Goal: Transaction & Acquisition: Book appointment/travel/reservation

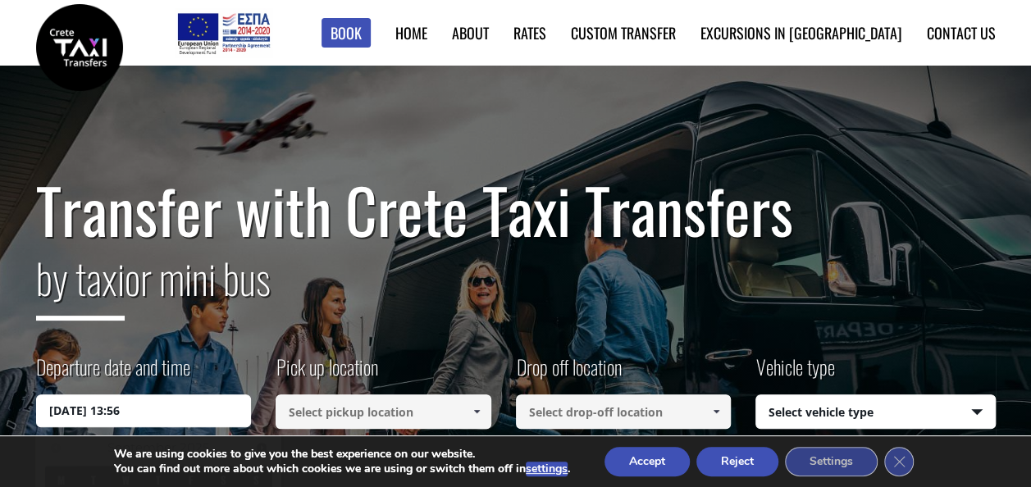
click at [189, 403] on input "[DATE] 13:56" at bounding box center [144, 410] width 216 height 33
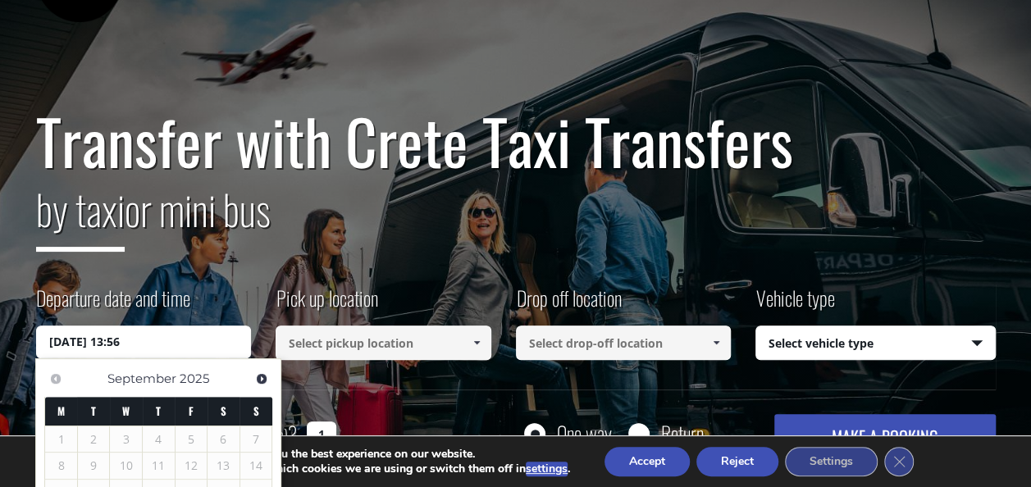
scroll to position [164, 0]
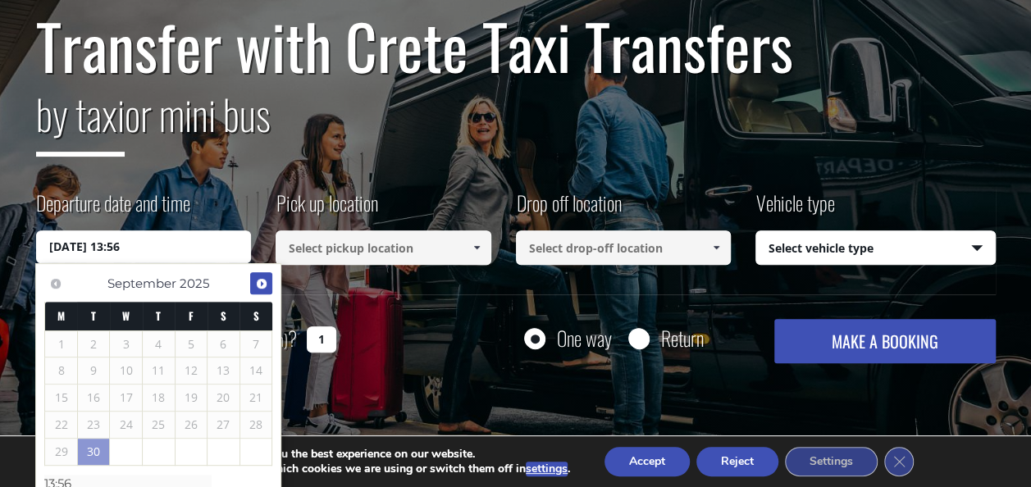
click at [259, 281] on span "Next" at bounding box center [261, 283] width 13 height 13
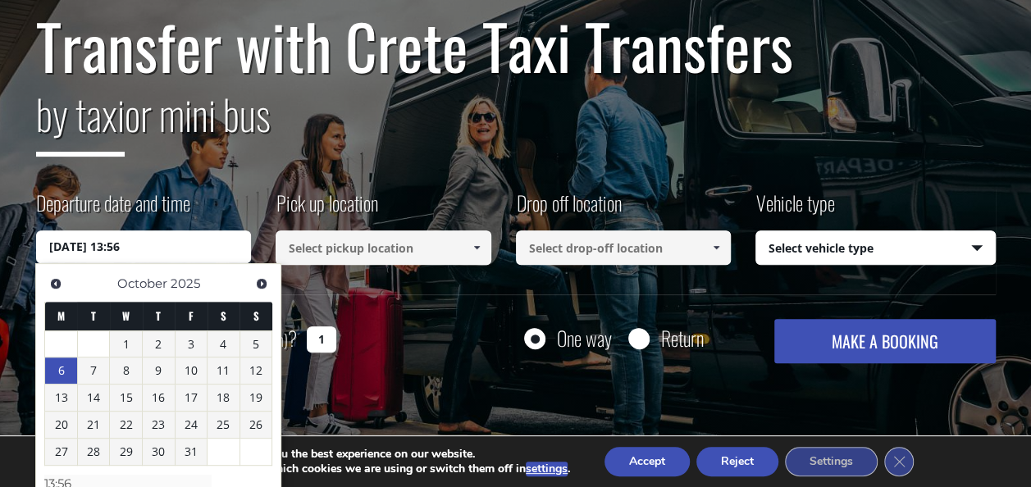
click at [64, 369] on link "6" at bounding box center [61, 370] width 32 height 26
type input "[DATE] 00:00"
click at [357, 348] on div "How many passengers (including children) ? 1" at bounding box center [204, 339] width 337 height 40
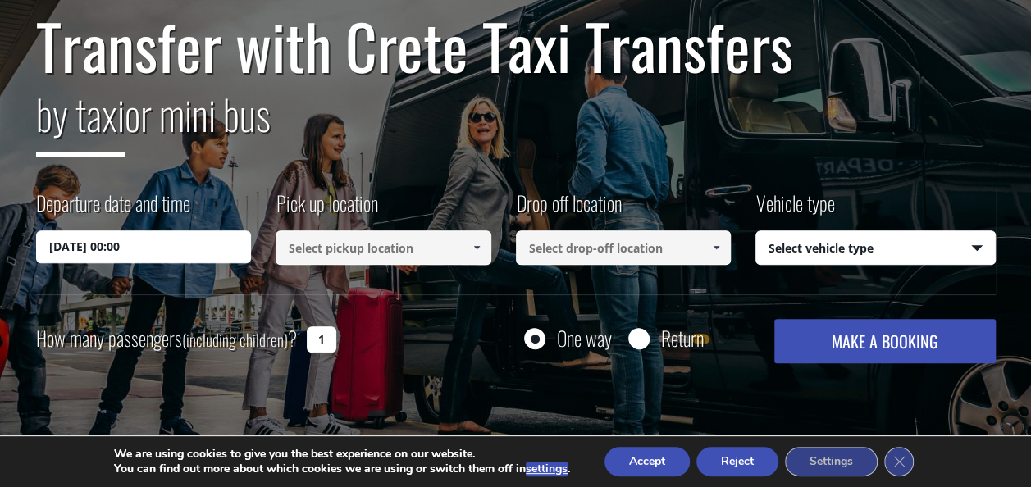
click at [478, 249] on span at bounding box center [476, 247] width 13 height 13
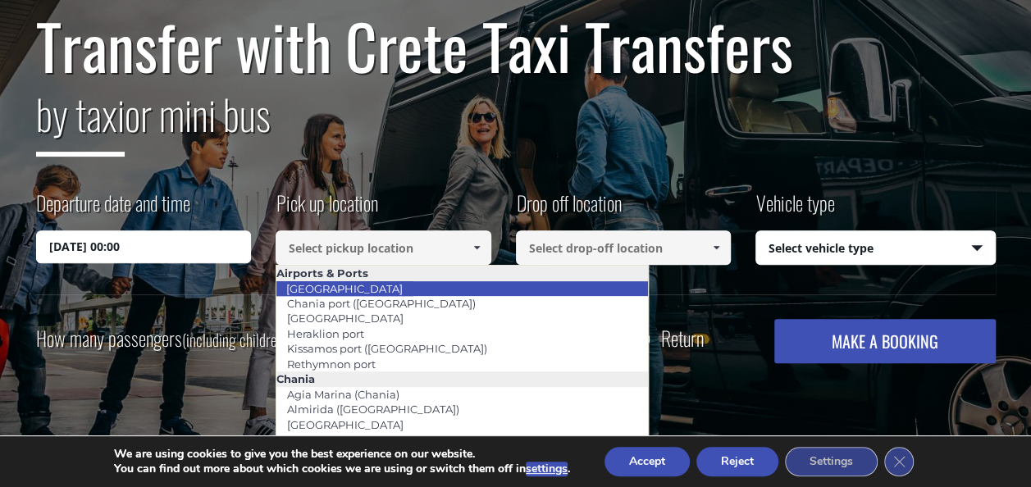
click at [338, 284] on link "[GEOGRAPHIC_DATA]" at bounding box center [344, 288] width 138 height 23
type input "[GEOGRAPHIC_DATA]"
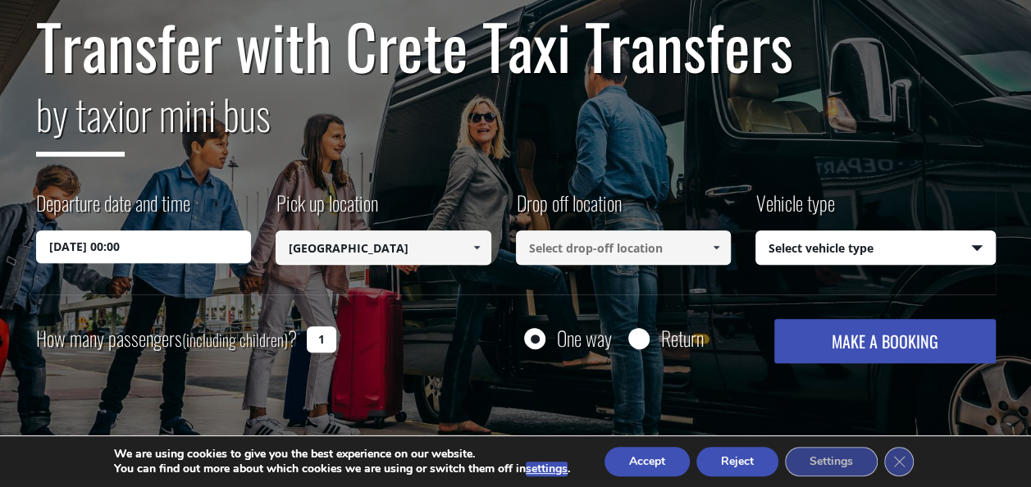
click at [715, 243] on span at bounding box center [715, 247] width 13 height 13
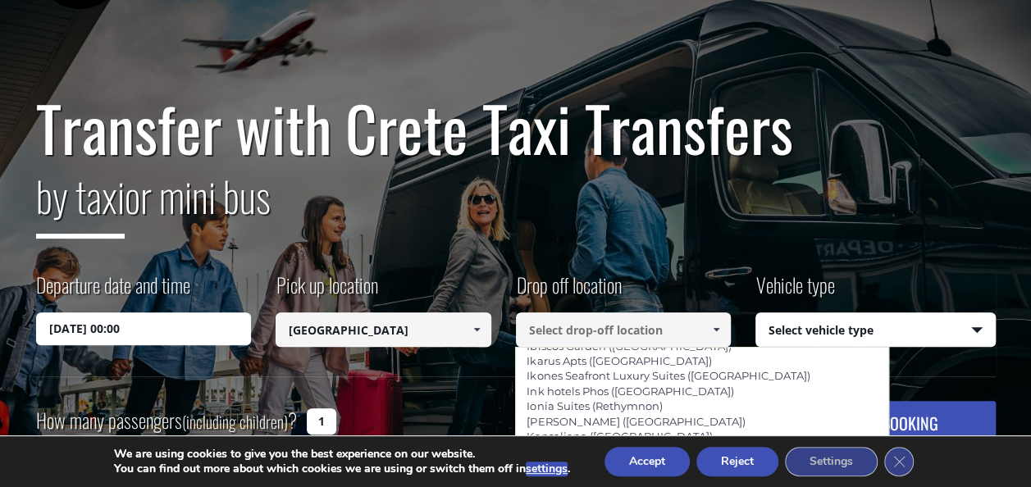
scroll to position [3389, 0]
click at [671, 332] on input at bounding box center [624, 329] width 216 height 34
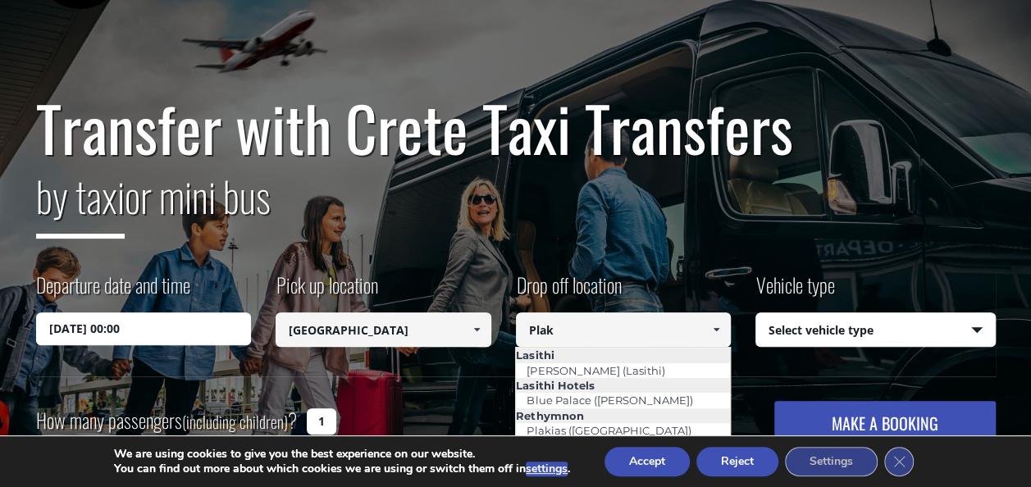
scroll to position [0, 0]
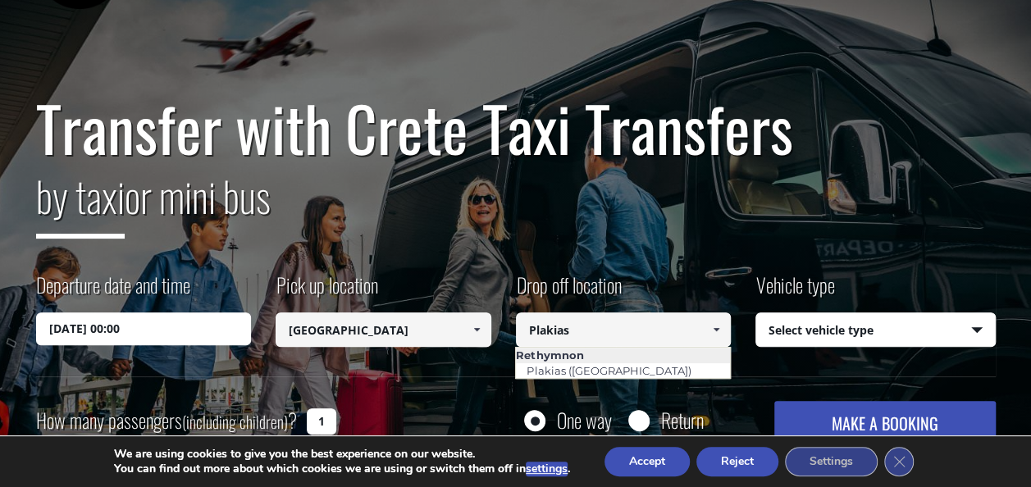
type input "Plakias"
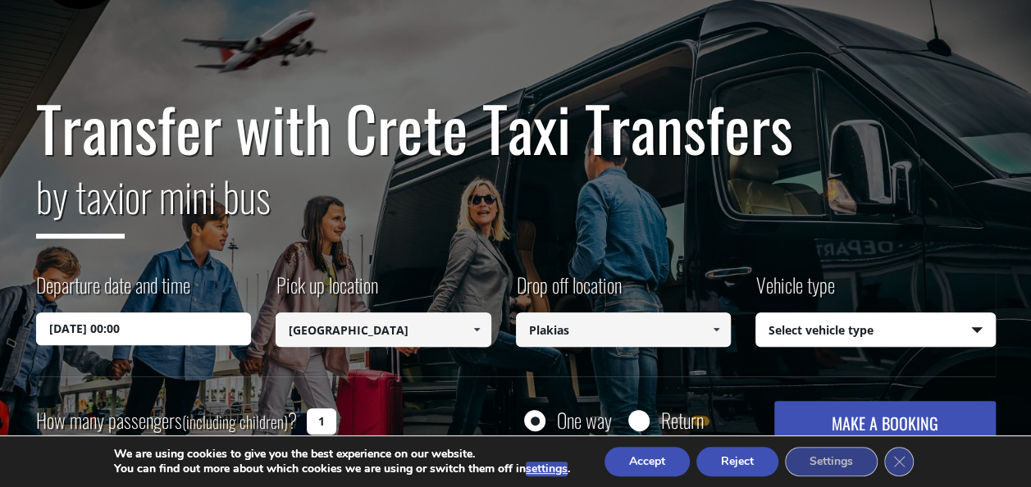
click at [691, 290] on div "Drop off location Select drop-off location Select drop-off location [GEOGRAPHIC…" at bounding box center [636, 311] width 240 height 80
click at [979, 325] on select "Select vehicle type Taxi (4 passengers) Mercedes E Class Mini Van (7 passengers…" at bounding box center [875, 330] width 239 height 34
select select "540"
click at [756, 313] on select "Select vehicle type Taxi (4 passengers) Mercedes E Class Mini Van (7 passengers…" at bounding box center [875, 330] width 239 height 34
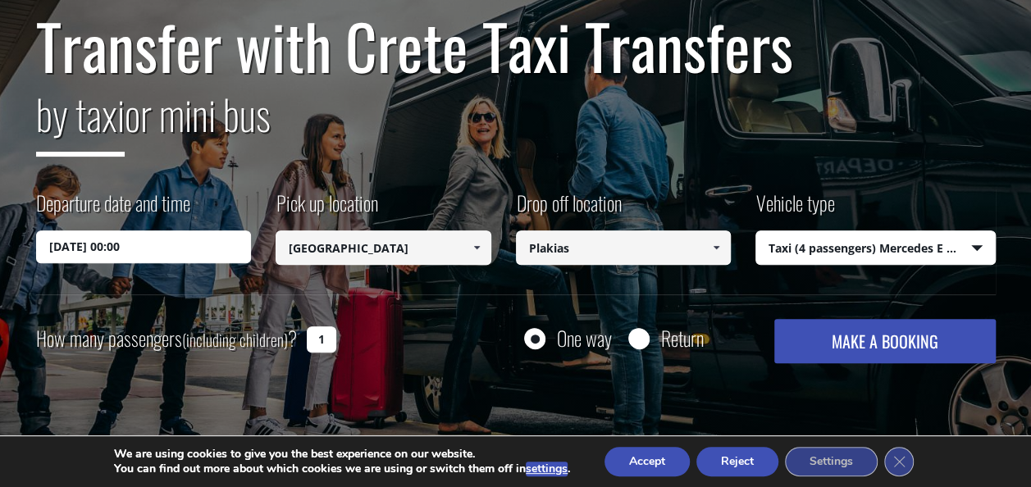
click at [326, 339] on input "1" at bounding box center [322, 339] width 30 height 26
type input "2"
click at [741, 463] on button "Reject" at bounding box center [737, 462] width 82 height 30
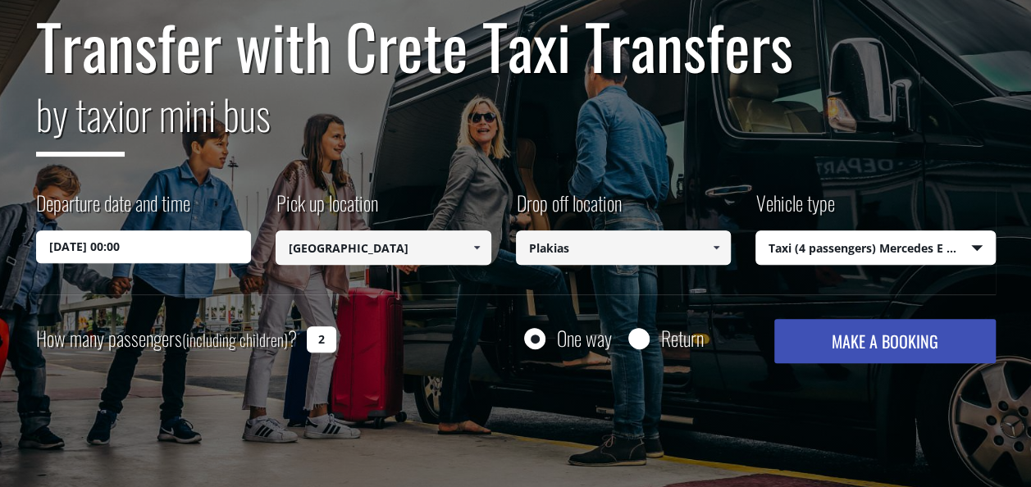
click at [869, 339] on button "MAKE A BOOKING" at bounding box center [884, 341] width 221 height 44
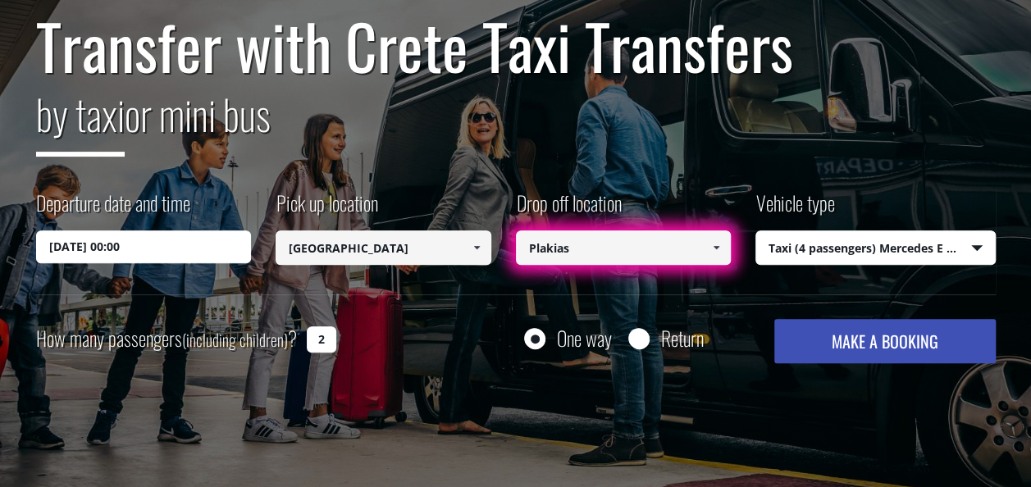
click at [716, 245] on span at bounding box center [715, 247] width 13 height 13
